Goal: Transaction & Acquisition: Obtain resource

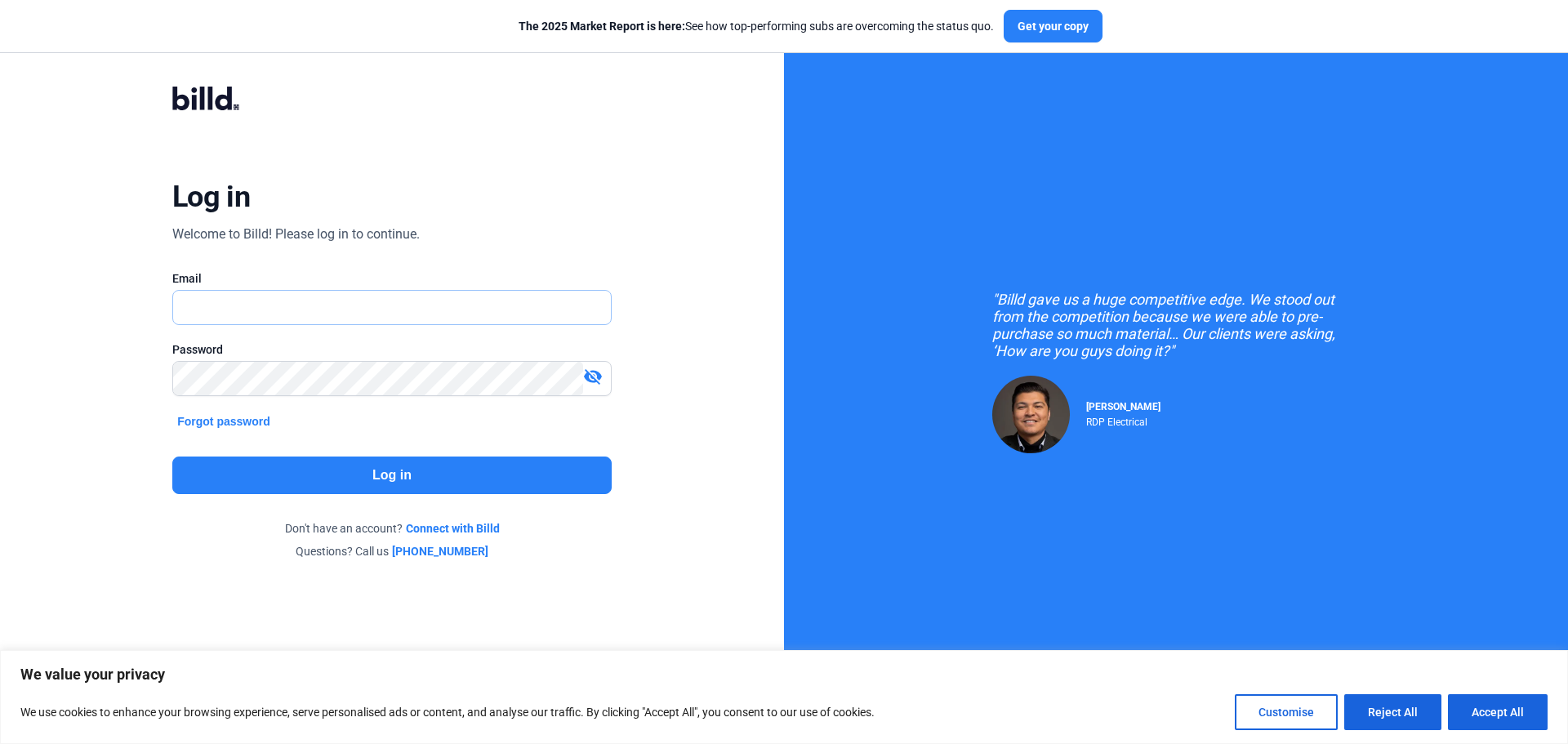
click at [459, 315] on input "text" at bounding box center [392, 307] width 438 height 34
click at [487, 307] on input "text" at bounding box center [392, 307] width 438 height 34
type input "[EMAIL_ADDRESS][DOMAIN_NAME]"
click at [589, 375] on mat-icon "visibility_off" at bounding box center [593, 377] width 20 height 20
click at [472, 474] on button "Log in" at bounding box center [392, 476] width 440 height 38
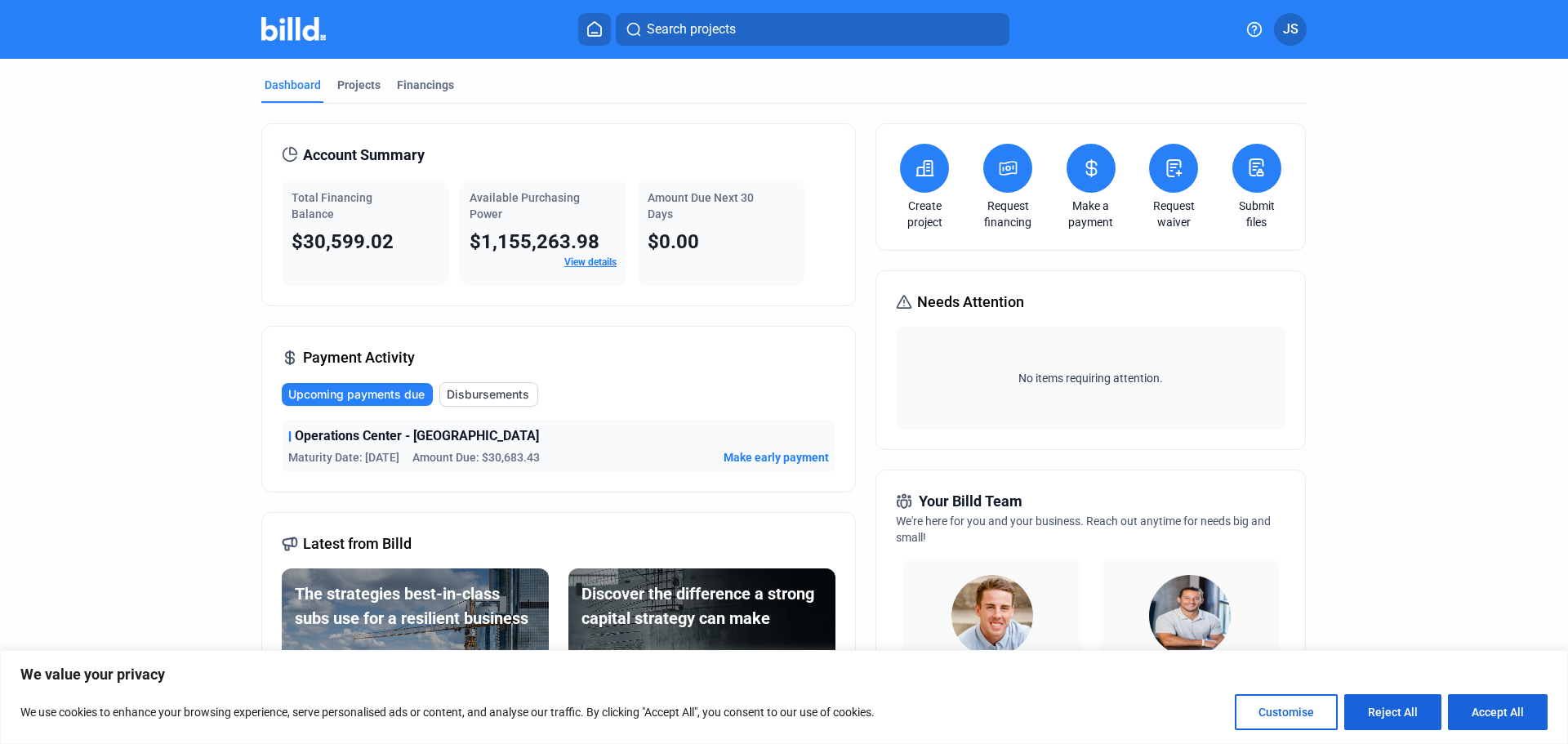
click at [1007, 173] on icon at bounding box center [1008, 168] width 20 height 20
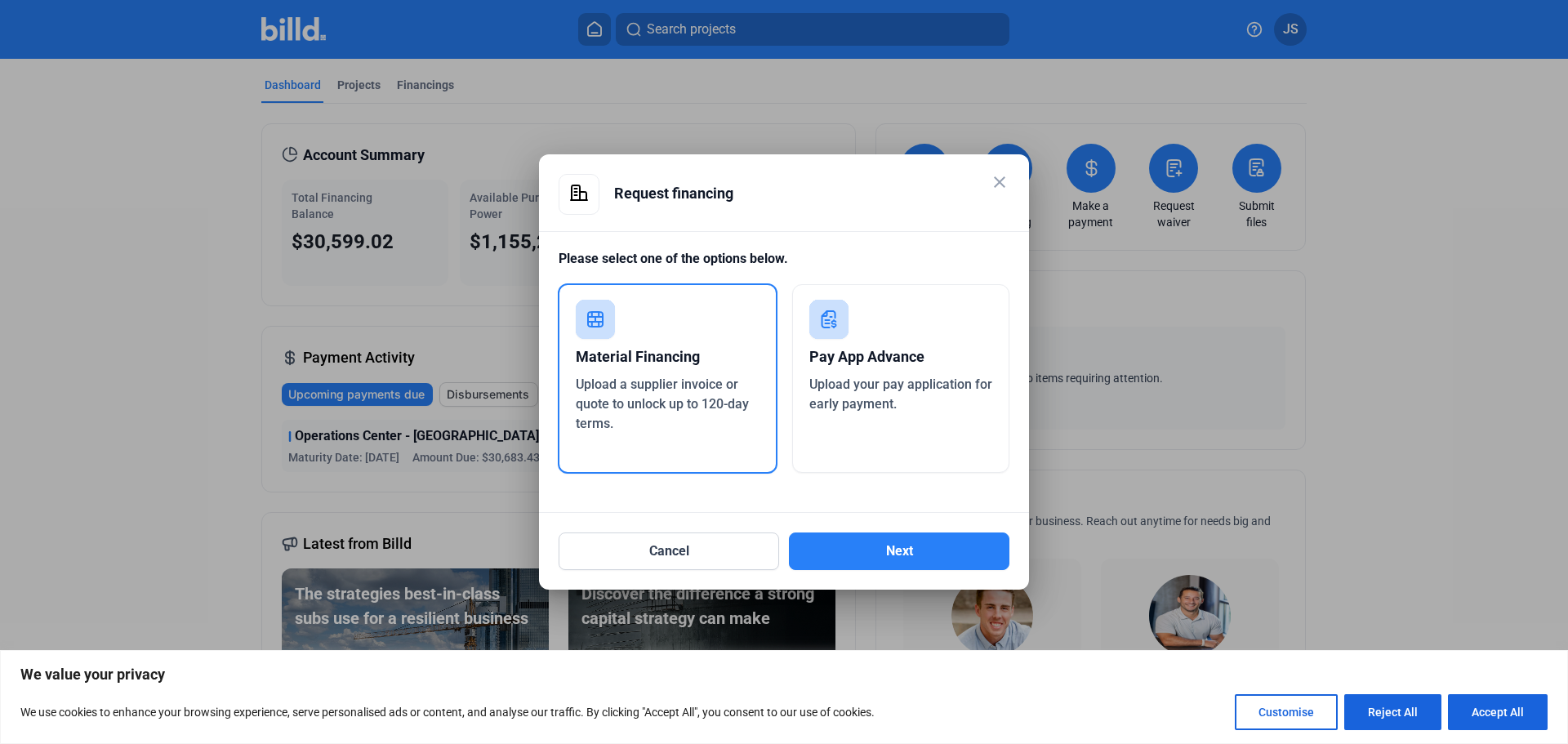
click at [896, 352] on div "Pay App Advance" at bounding box center [901, 357] width 184 height 36
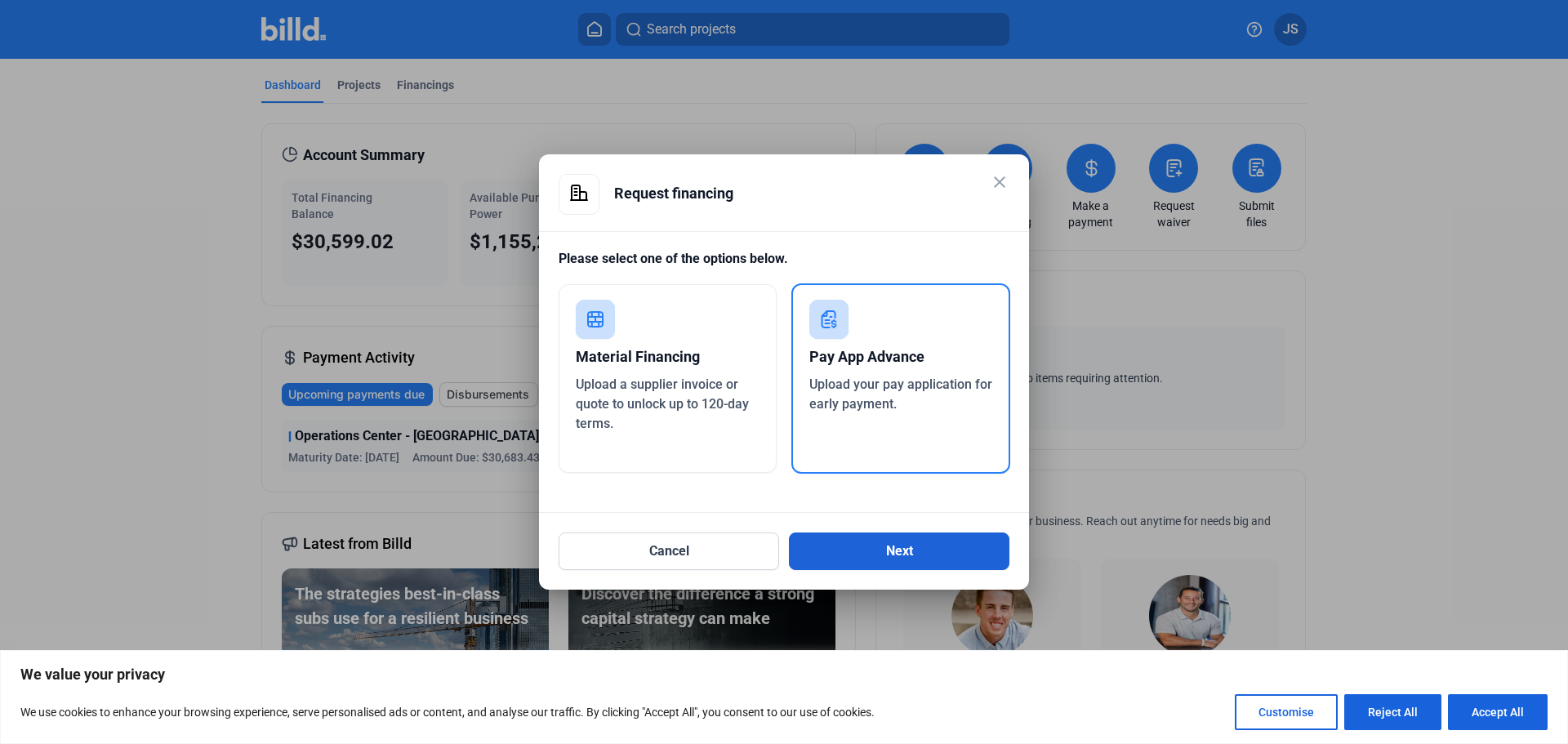
click at [948, 548] on button "Next" at bounding box center [899, 551] width 221 height 38
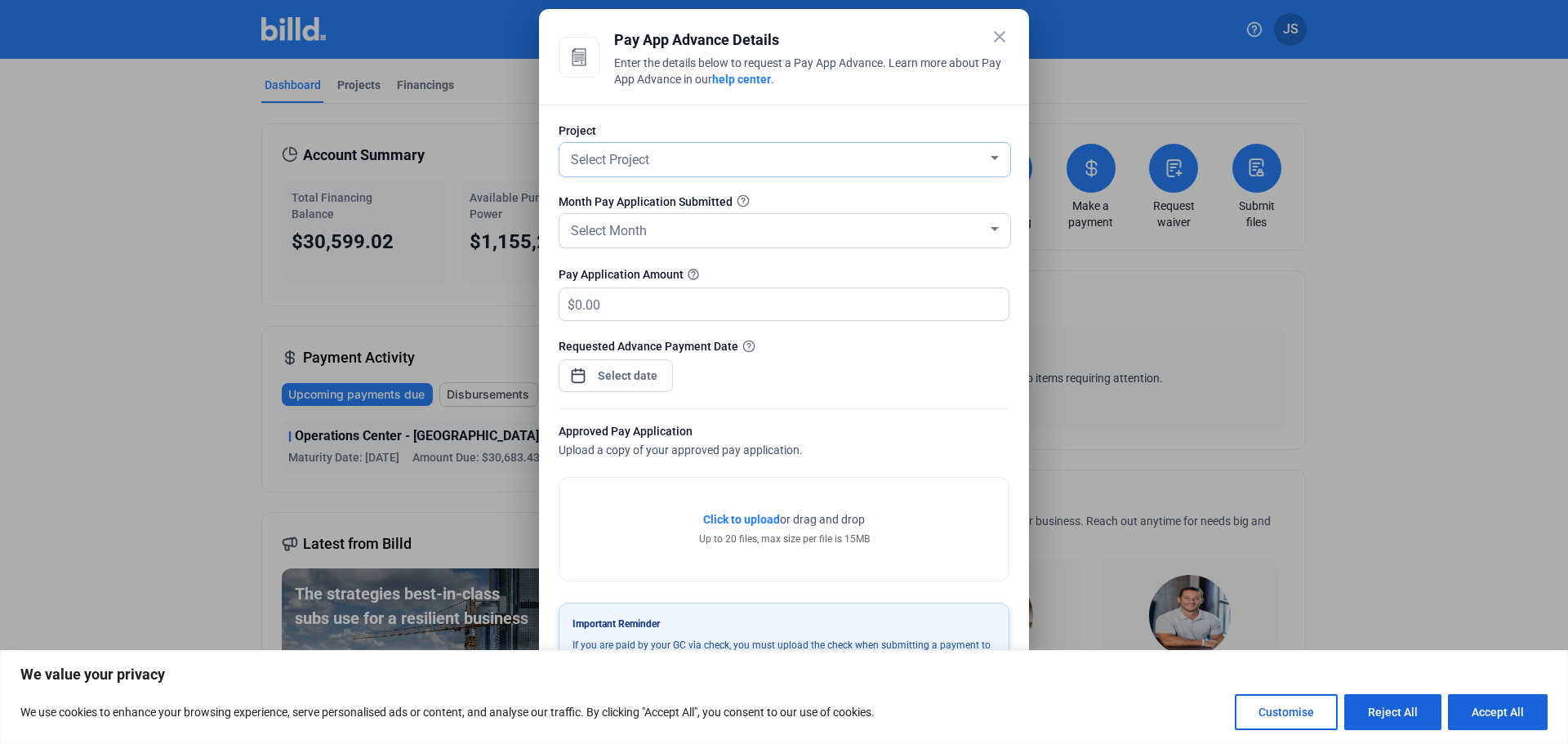
click at [944, 164] on div "Select Project" at bounding box center [777, 159] width 420 height 23
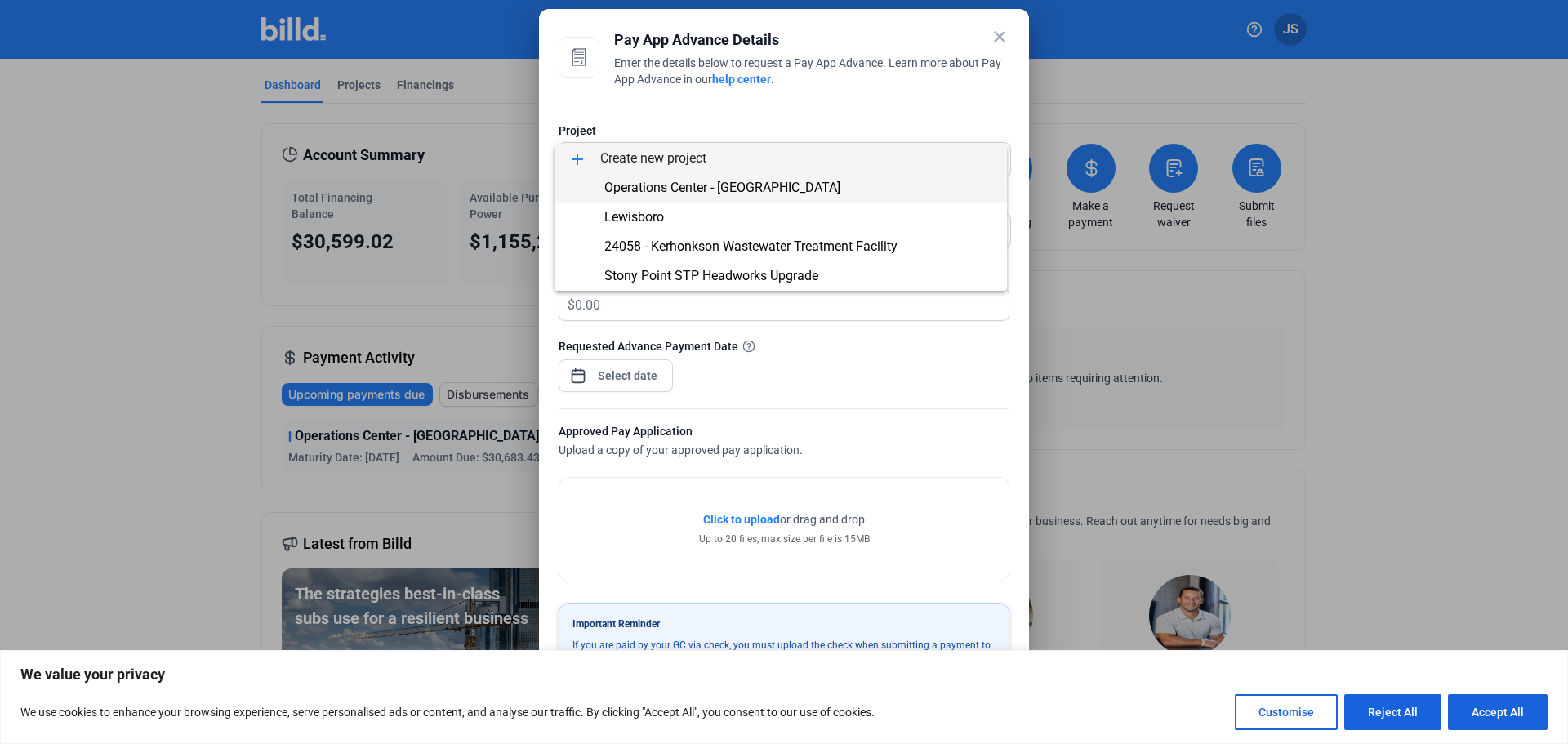
click at [798, 192] on span "Operations Center - [GEOGRAPHIC_DATA]" at bounding box center [781, 188] width 427 height 29
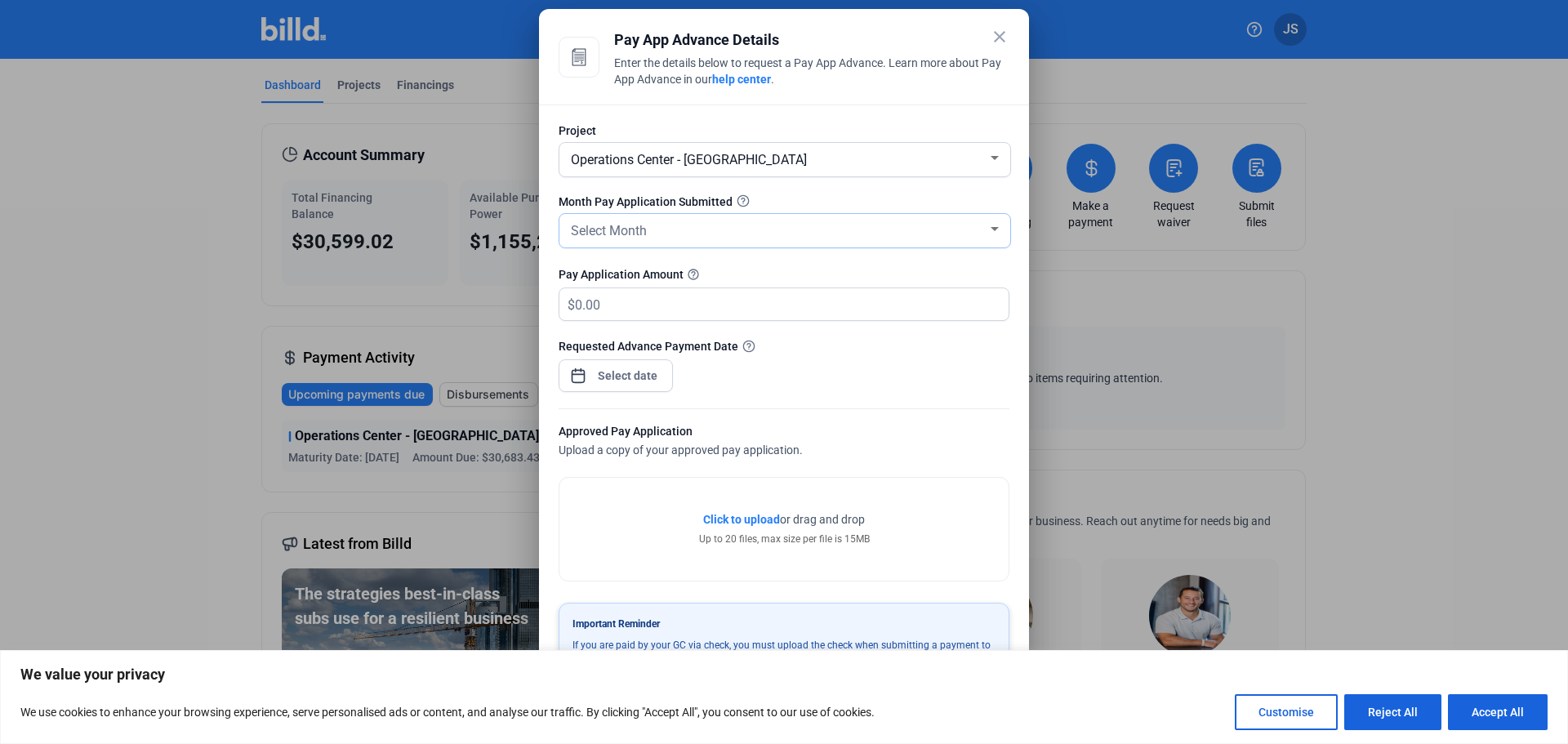
click at [810, 226] on div "Select Month" at bounding box center [777, 230] width 420 height 23
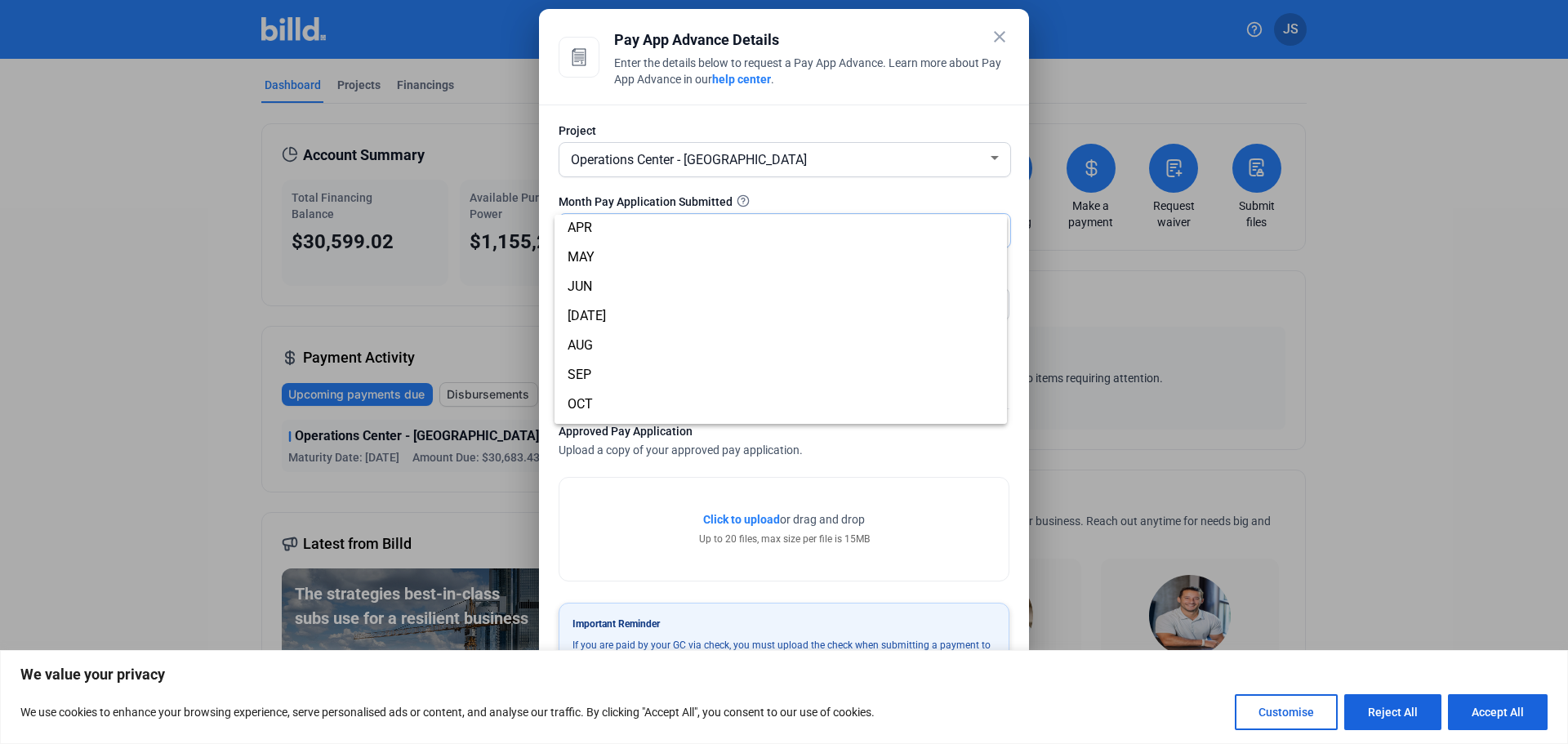
scroll to position [62, 0]
click at [652, 341] on span "[DATE]" at bounding box center [781, 344] width 427 height 29
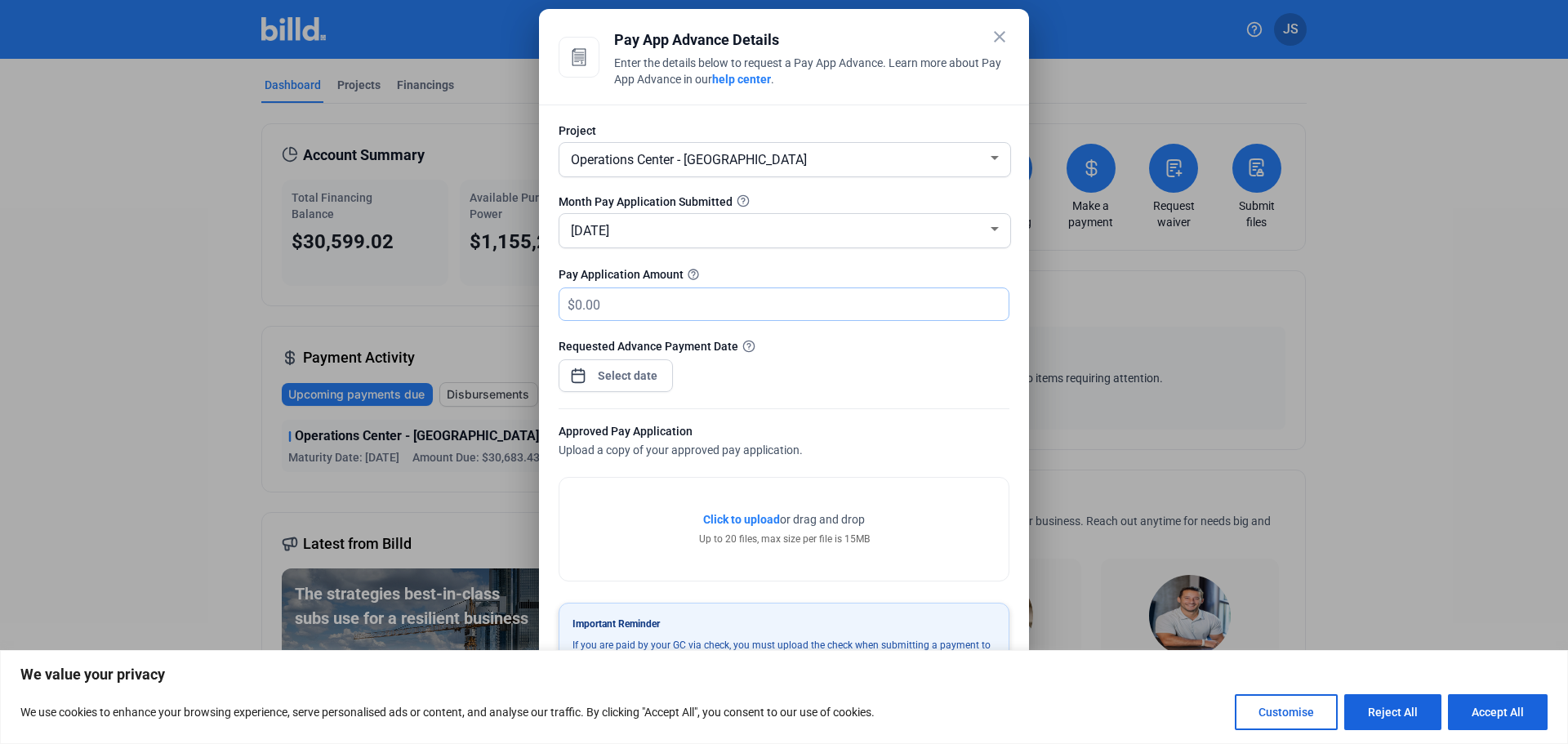
click at [714, 303] on input "text" at bounding box center [782, 304] width 415 height 32
type input "192,209.90"
click at [644, 369] on div "close Pay App Advance Details Enter the details below to request a Pay App Adva…" at bounding box center [784, 372] width 1568 height 744
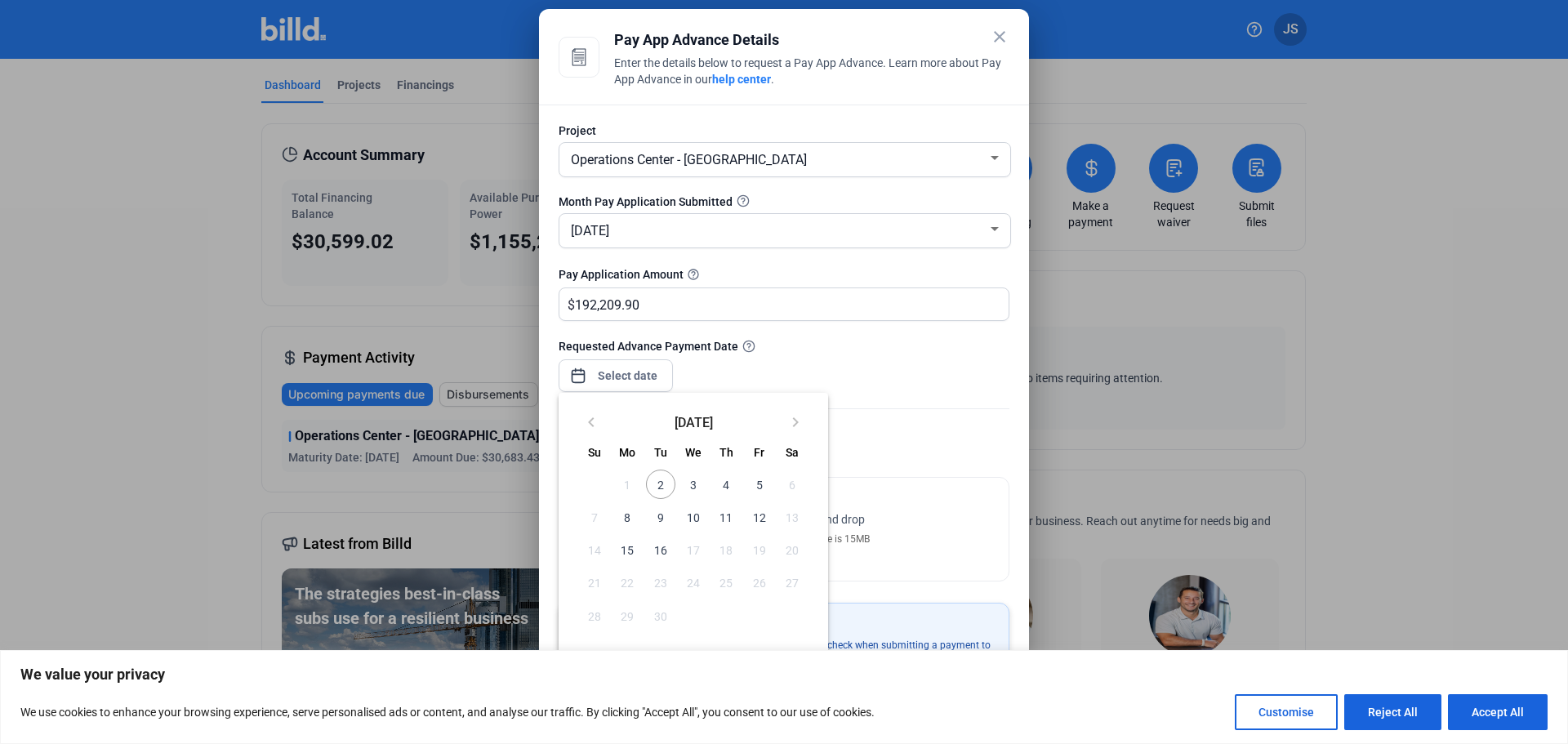
click at [671, 486] on span "2" at bounding box center [661, 484] width 29 height 29
click at [882, 425] on div at bounding box center [784, 372] width 1568 height 744
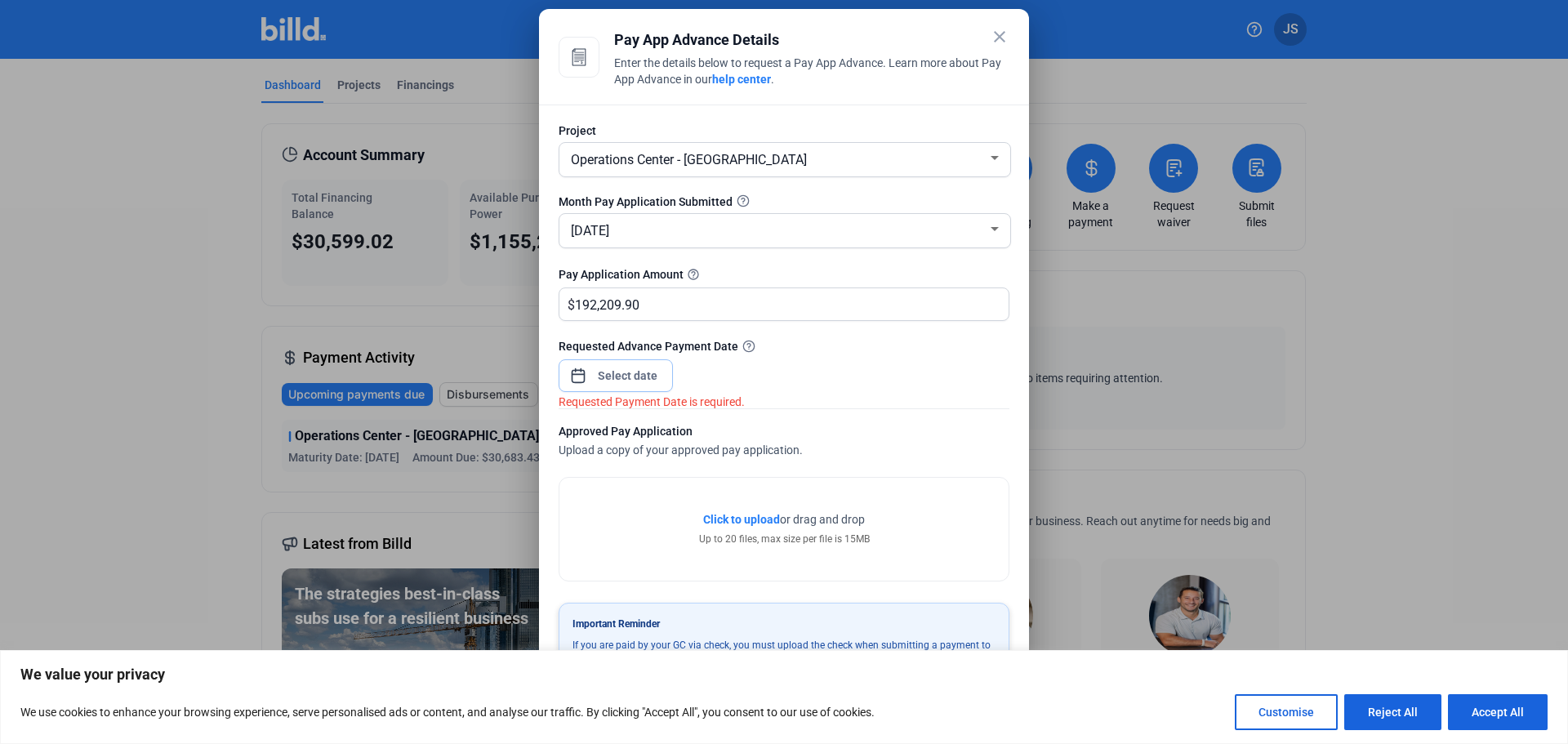
click at [643, 377] on input at bounding box center [628, 376] width 70 height 20
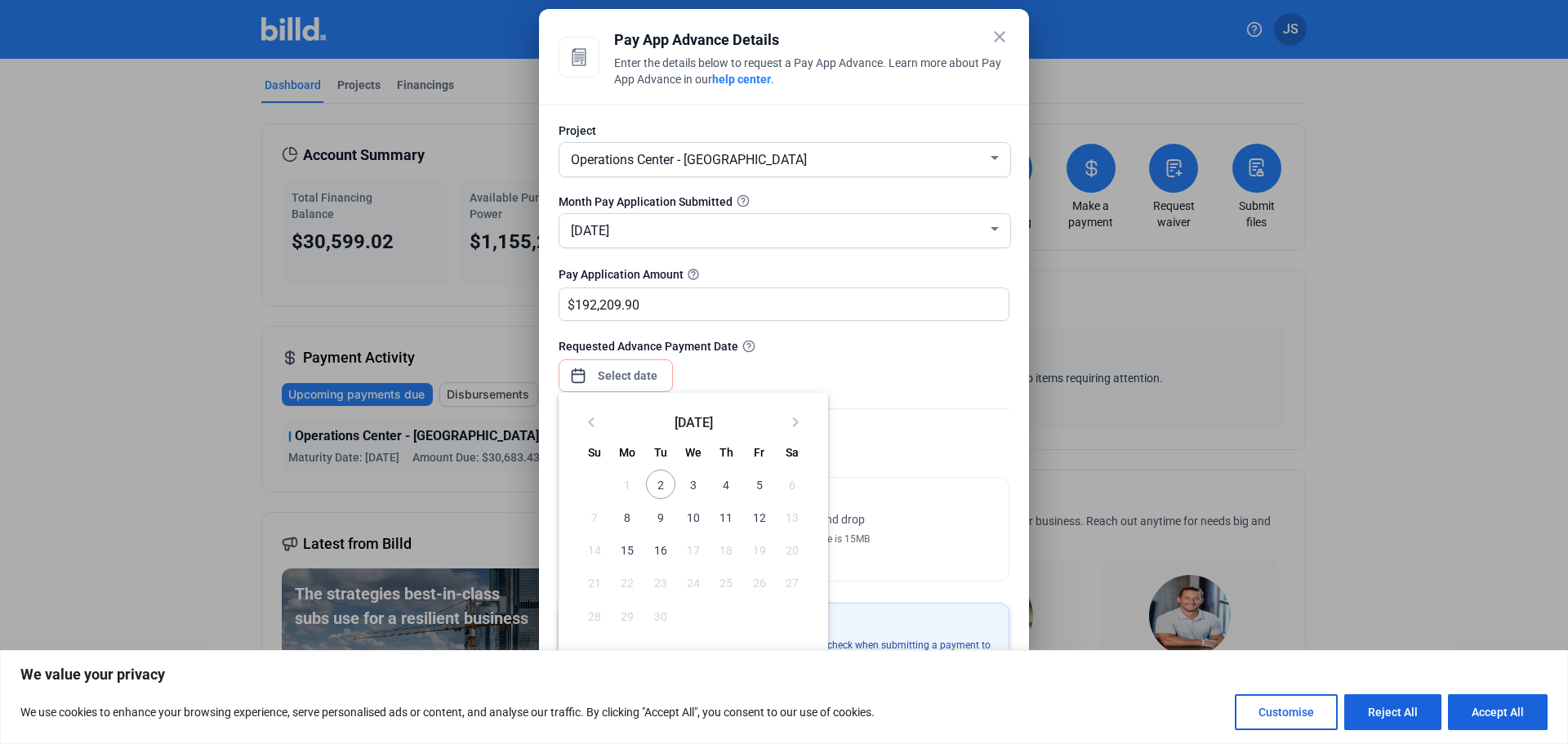
click at [691, 485] on span "3" at bounding box center [693, 484] width 29 height 29
click at [667, 487] on span "2" at bounding box center [661, 484] width 29 height 29
click at [665, 489] on span "2" at bounding box center [661, 484] width 29 height 29
click at [919, 410] on div at bounding box center [784, 372] width 1568 height 744
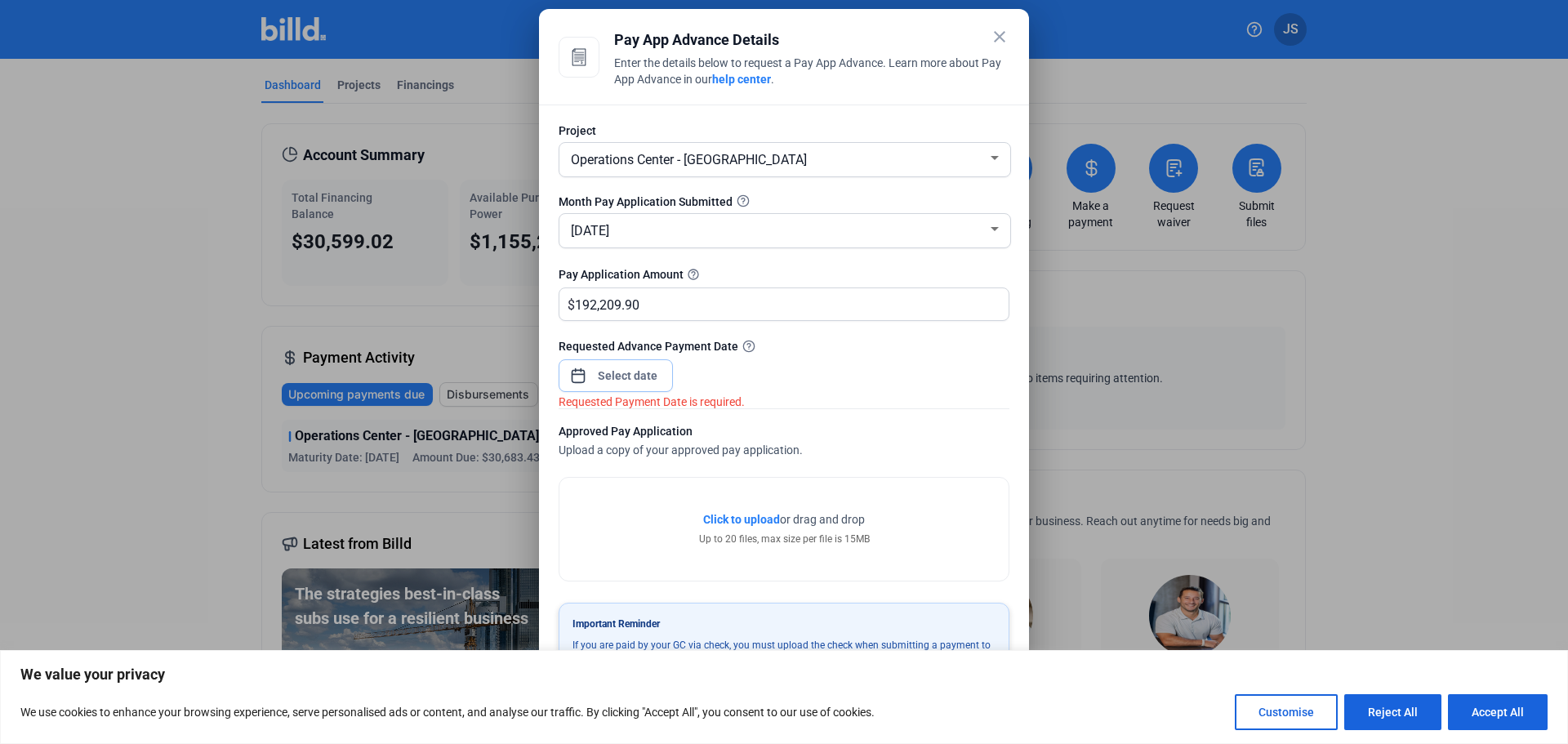
click at [625, 370] on input at bounding box center [628, 376] width 70 height 20
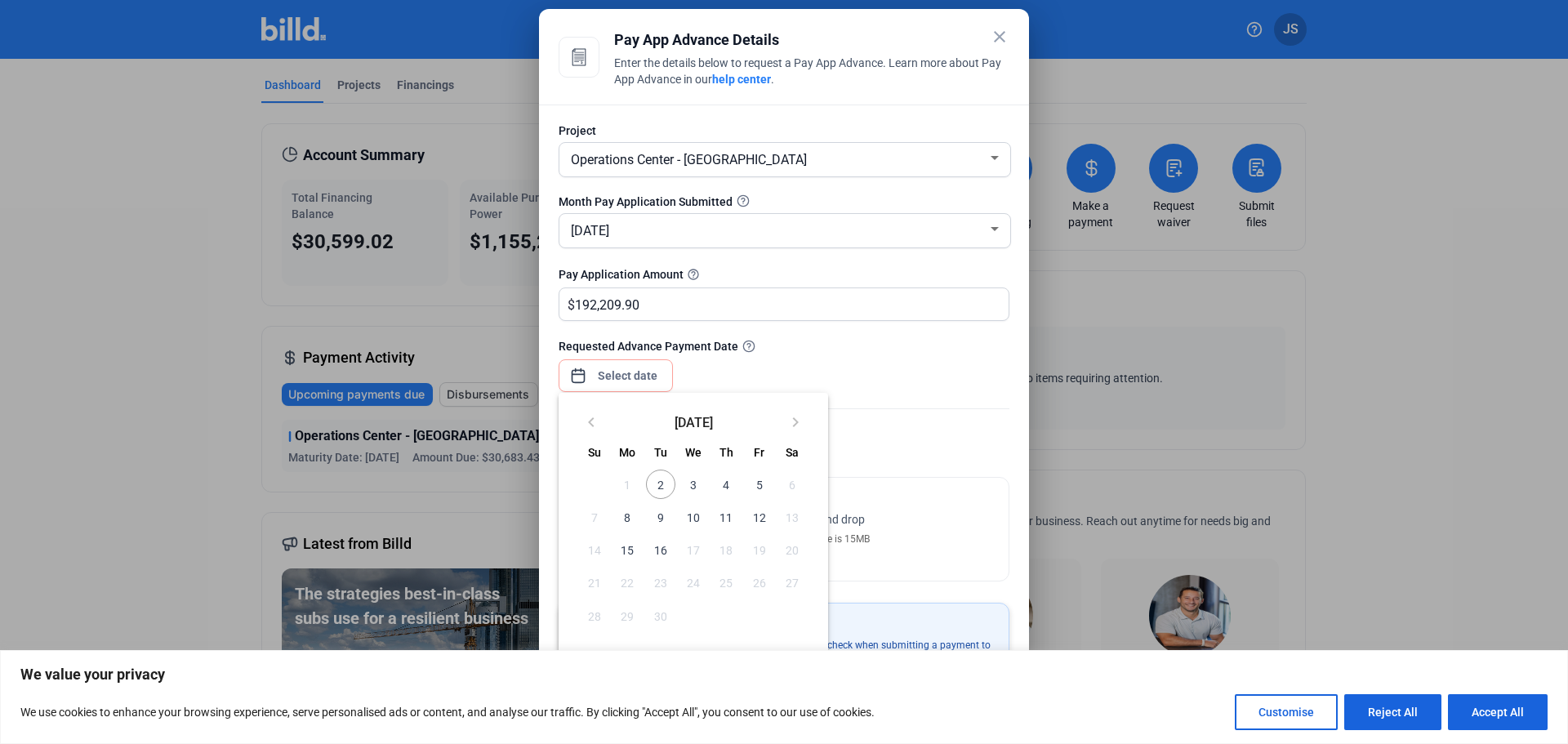
click at [683, 482] on span "3" at bounding box center [693, 484] width 29 height 29
click at [1514, 722] on button "Accept All" at bounding box center [1498, 712] width 100 height 36
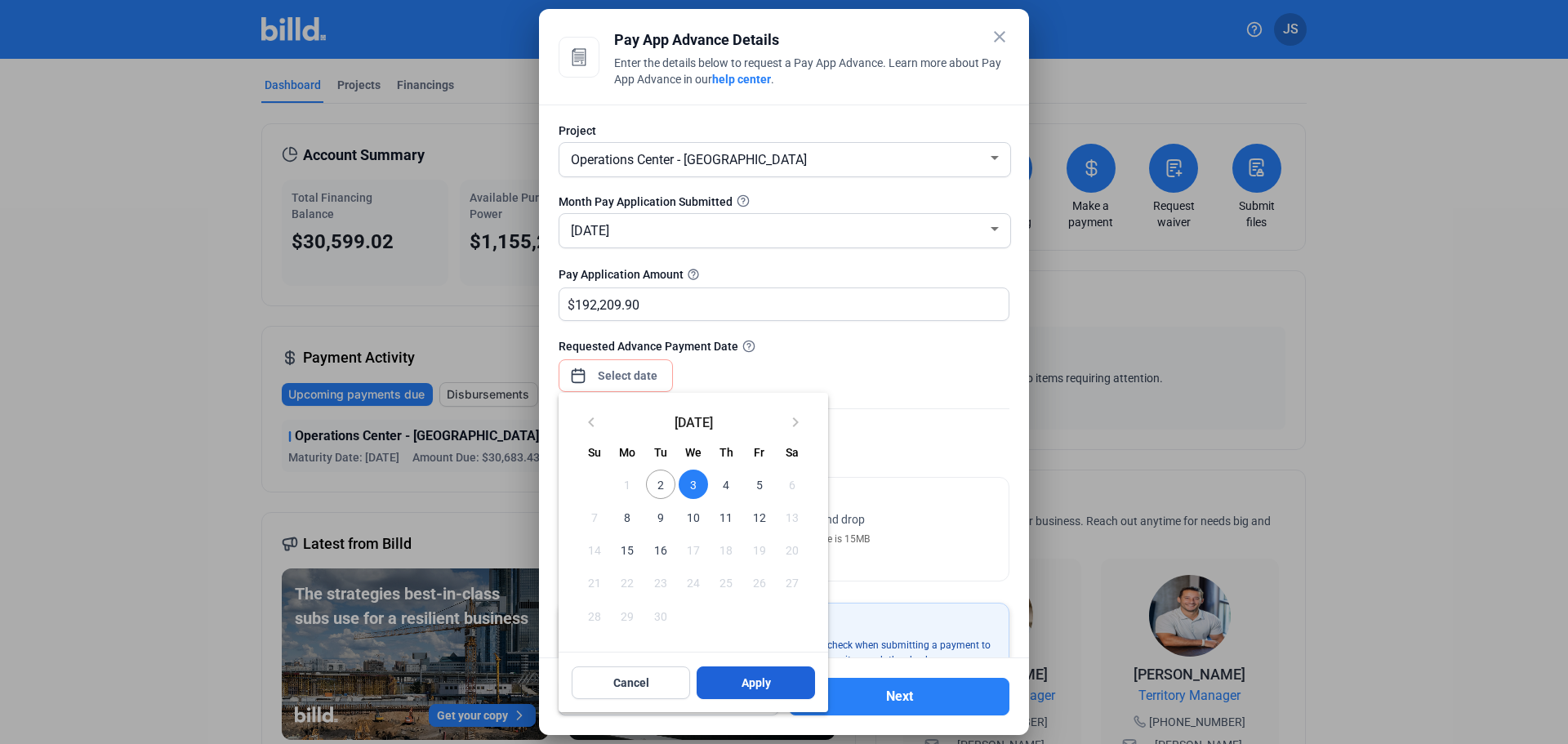
scroll to position [0, 0]
click at [654, 478] on span "2" at bounding box center [661, 484] width 29 height 29
click at [759, 678] on span "Apply" at bounding box center [756, 683] width 29 height 16
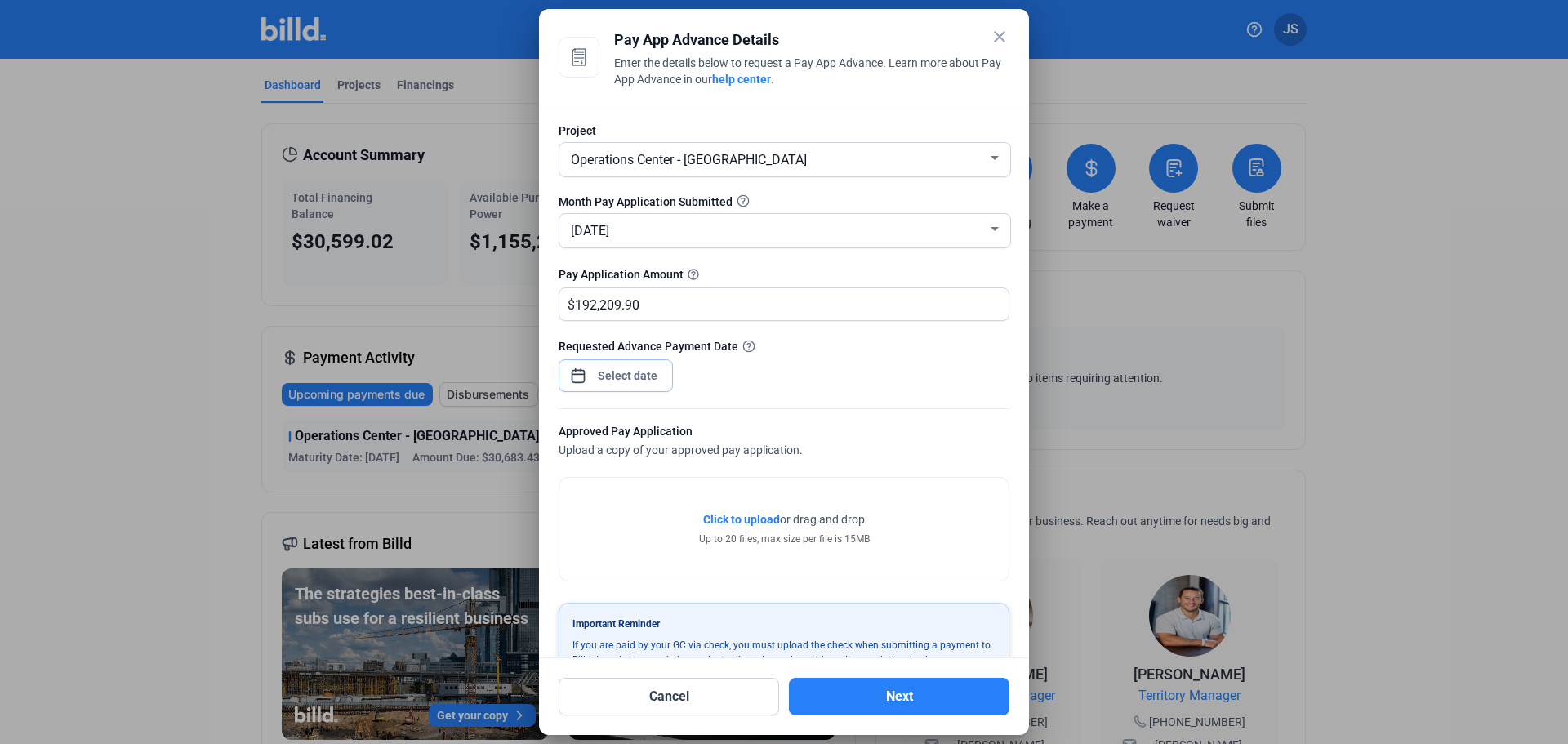
scroll to position [45, 0]
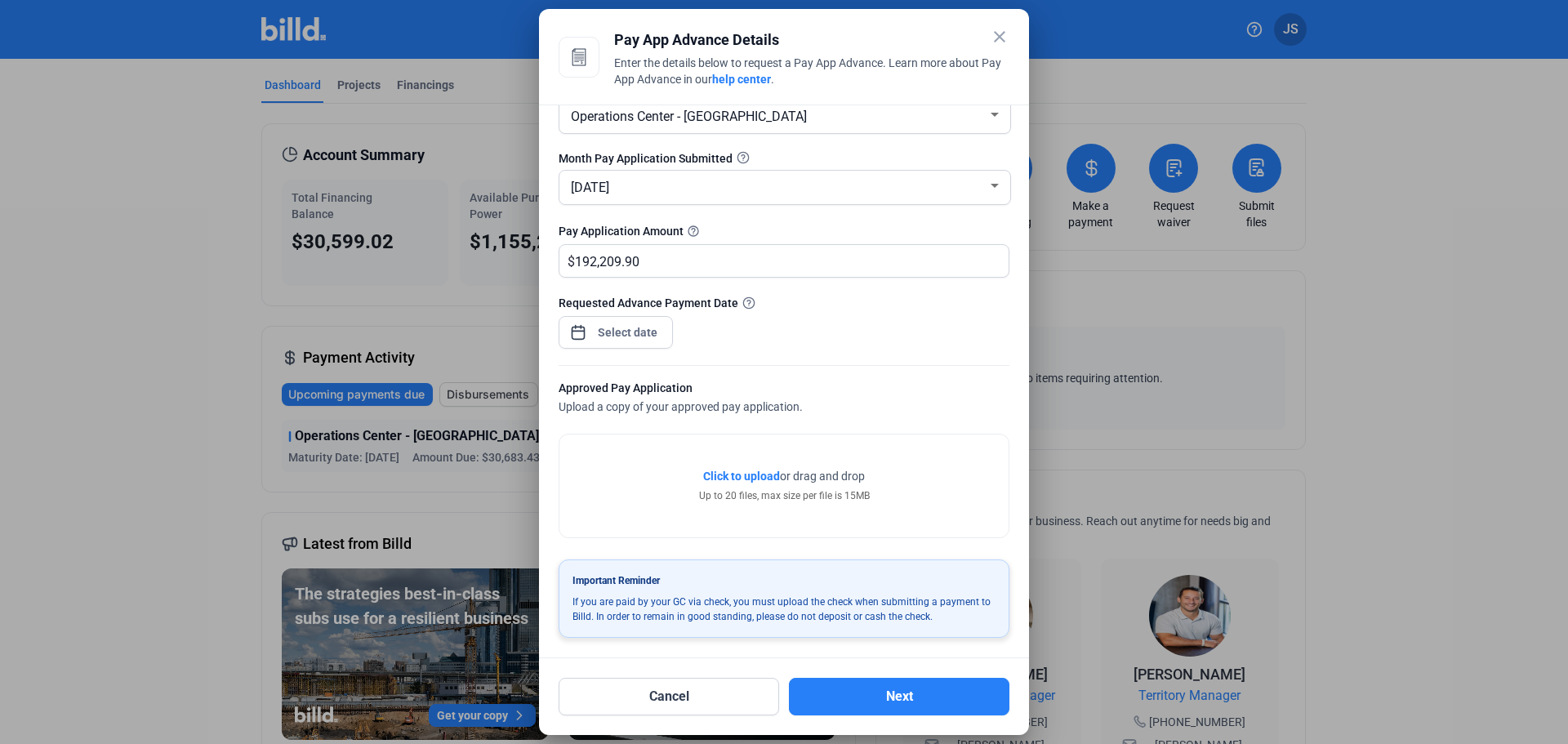
click at [1005, 40] on mat-icon "close" at bounding box center [1000, 37] width 20 height 20
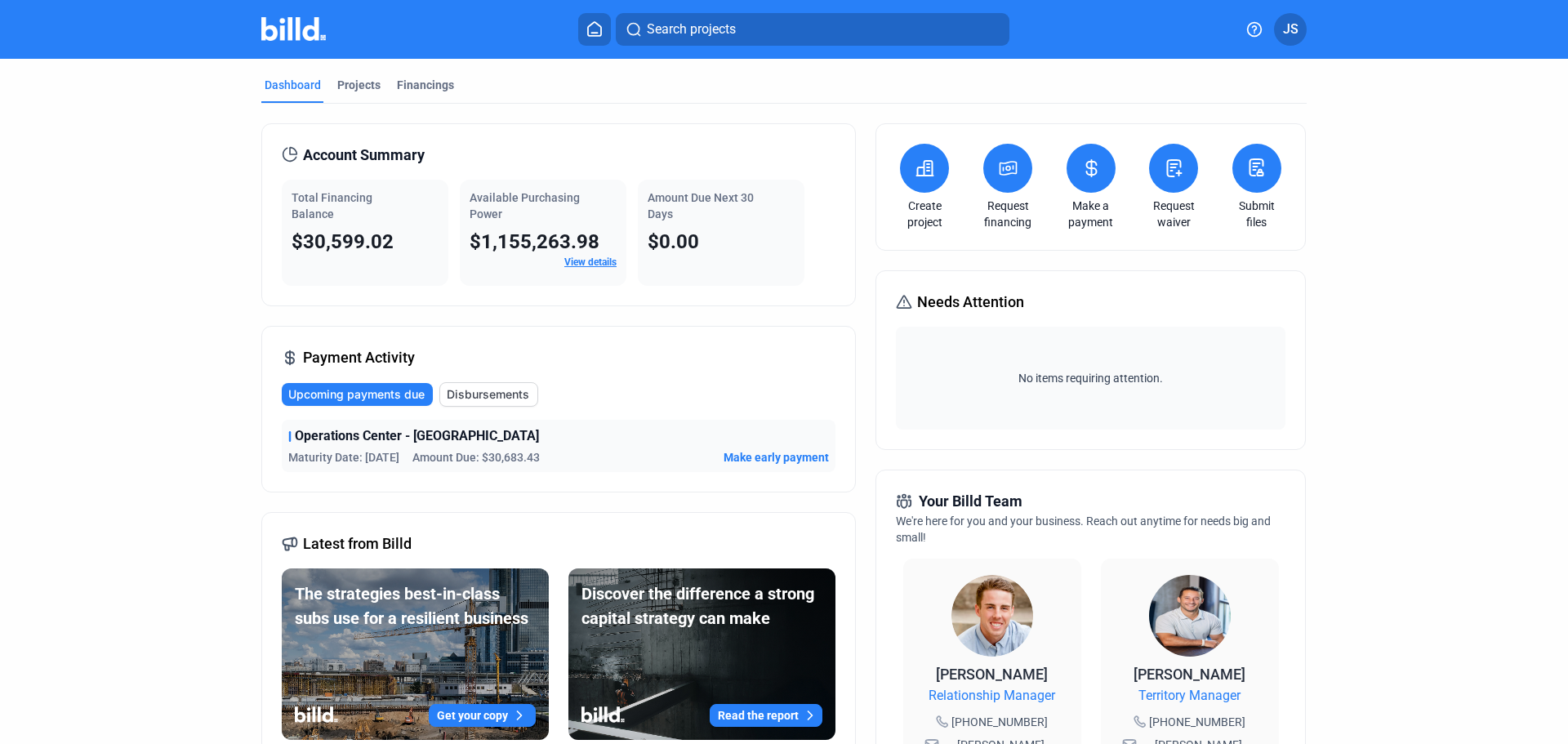
click at [1392, 413] on dashboard "Dashboard Projects Financings Account Summary Total Financing Balance $30,599.0…" at bounding box center [784, 630] width 1411 height 1143
click at [1328, 350] on div "Dashboard Projects Financings Account Summary Total Financing Balance $30,599.0…" at bounding box center [784, 630] width 1111 height 1143
click at [1335, 326] on div "Dashboard Projects Financings Account Summary Total Financing Balance $30,599.0…" at bounding box center [784, 630] width 1111 height 1143
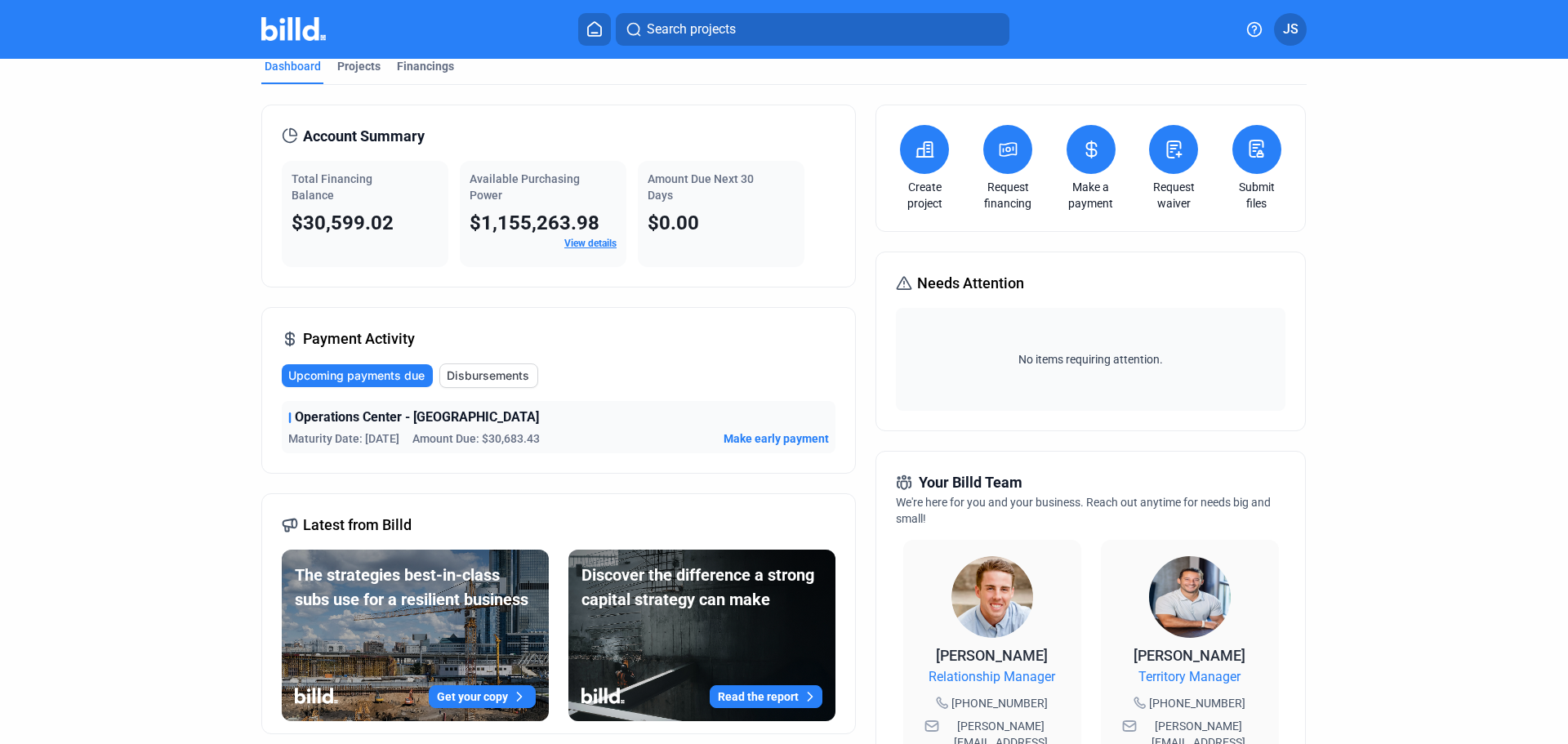
scroll to position [0, 0]
